Goal: Task Accomplishment & Management: Complete application form

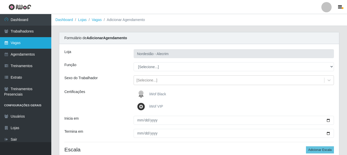
click at [24, 44] on link "Vagas" at bounding box center [25, 43] width 51 height 12
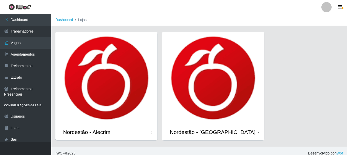
click at [211, 67] on img at bounding box center [213, 77] width 102 height 91
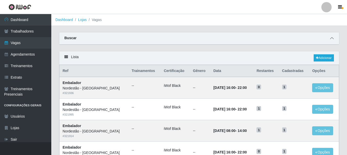
click at [333, 38] on span at bounding box center [331, 38] width 6 height 6
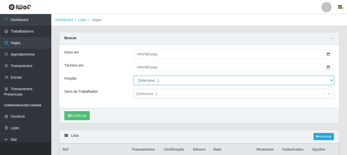
click at [155, 79] on select "[Selecione...] Balconista de Padaria Balconista de Padaria + Balconista de Pada…" at bounding box center [233, 80] width 200 height 9
